Goal: Information Seeking & Learning: Learn about a topic

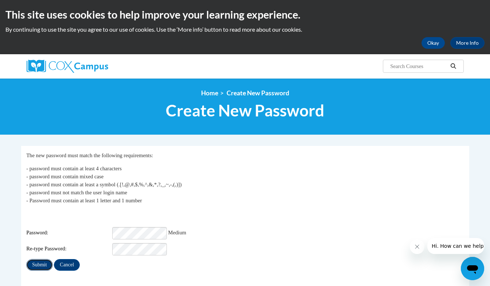
click at [43, 261] on input "Submit" at bounding box center [39, 265] width 26 height 12
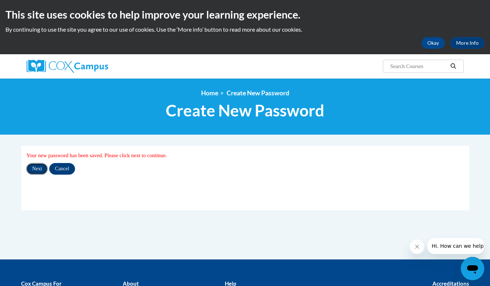
click at [36, 169] on input "Next" at bounding box center [36, 169] width 21 height 12
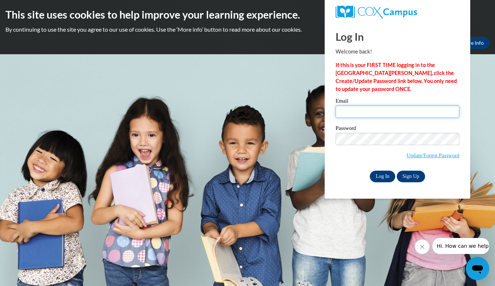
type input "lorie.parker@westpoint.k12.ms.us"
click at [383, 178] on input "Log In" at bounding box center [382, 177] width 25 height 12
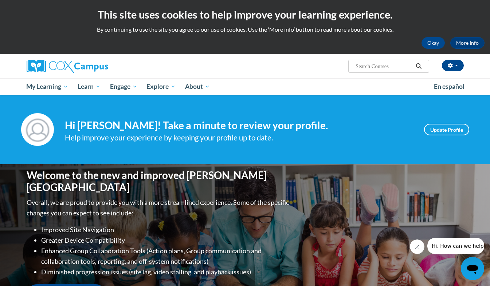
click at [378, 67] on input "Search..." at bounding box center [384, 66] width 58 height 9
type input "An Ecosystem Approach"
click at [419, 67] on icon "Search" at bounding box center [418, 65] width 5 height 5
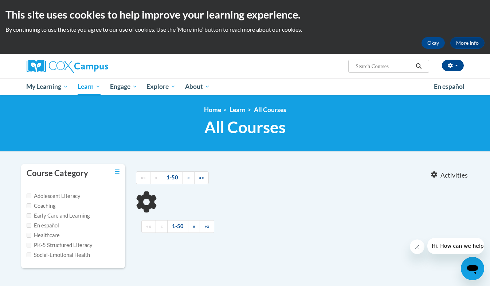
type input "An Ecosystem Approach"
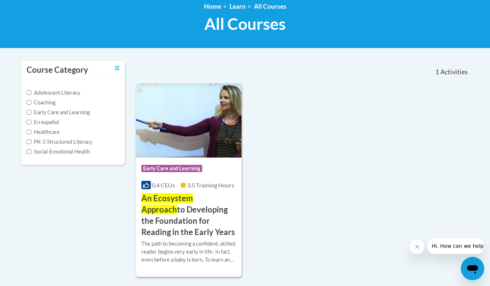
scroll to position [107, 0]
